Goal: Task Accomplishment & Management: Complete application form

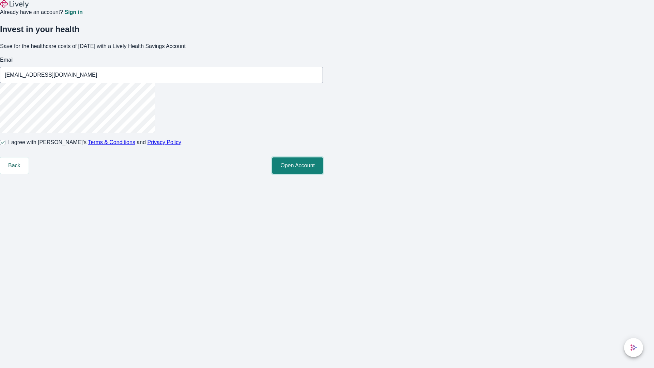
click at [323, 174] on button "Open Account" at bounding box center [297, 165] width 51 height 16
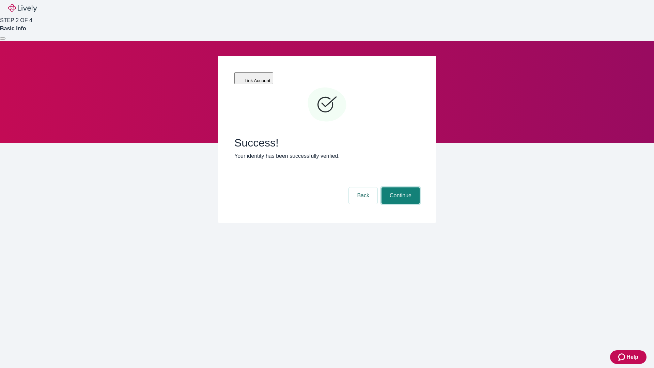
click at [399, 187] on button "Continue" at bounding box center [400, 195] width 38 height 16
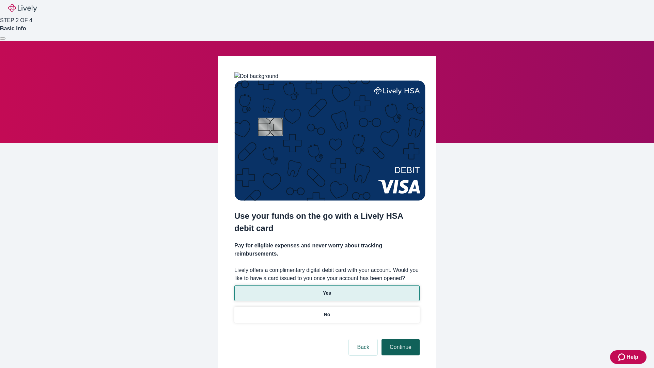
click at [327, 289] on p "Yes" at bounding box center [327, 292] width 8 height 7
click at [399, 339] on button "Continue" at bounding box center [400, 347] width 38 height 16
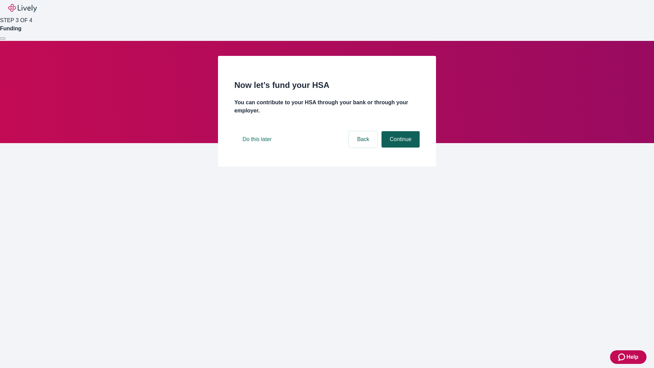
click at [399, 147] on button "Continue" at bounding box center [400, 139] width 38 height 16
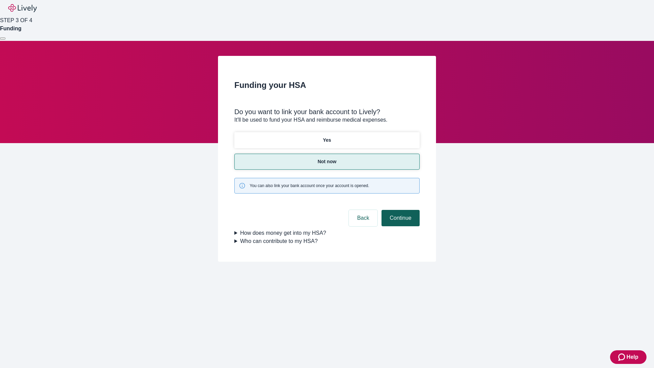
click at [399, 210] on button "Continue" at bounding box center [400, 218] width 38 height 16
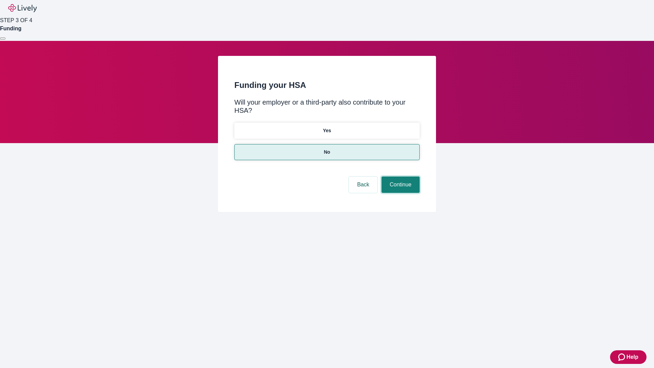
click at [399, 176] on button "Continue" at bounding box center [400, 184] width 38 height 16
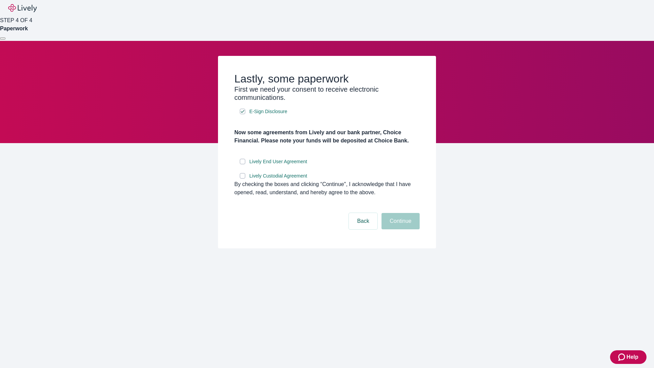
click at [242, 164] on input "Lively End User Agreement" at bounding box center [242, 161] width 5 height 5
checkbox input "true"
click at [242, 178] on input "Lively Custodial Agreement" at bounding box center [242, 175] width 5 height 5
checkbox input "true"
click at [399, 229] on button "Continue" at bounding box center [400, 221] width 38 height 16
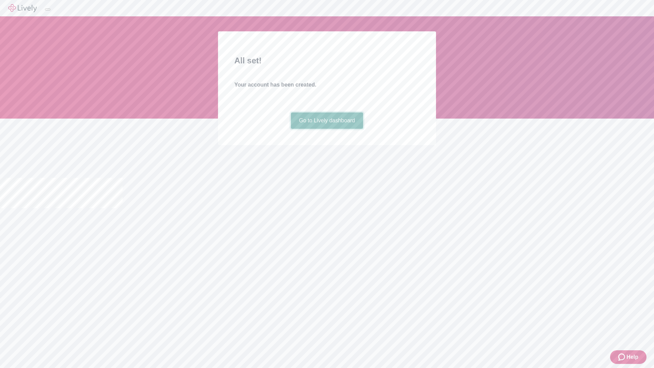
click at [327, 129] on link "Go to Lively dashboard" at bounding box center [327, 120] width 73 height 16
